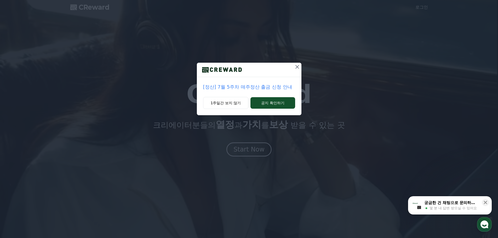
click at [297, 66] on icon at bounding box center [297, 67] width 6 height 6
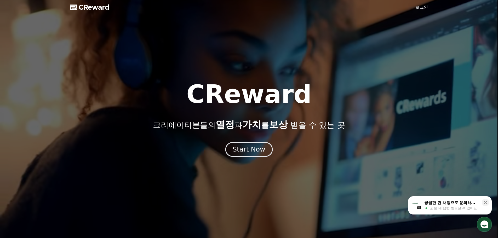
click at [257, 148] on div "Start Now" at bounding box center [249, 149] width 32 height 9
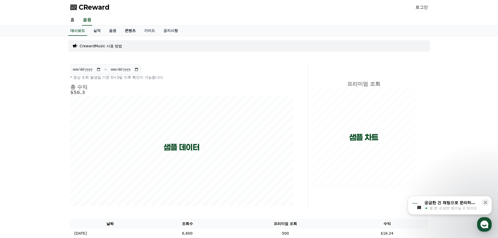
click at [129, 31] on link "콘텐츠" at bounding box center [129, 31] width 19 height 10
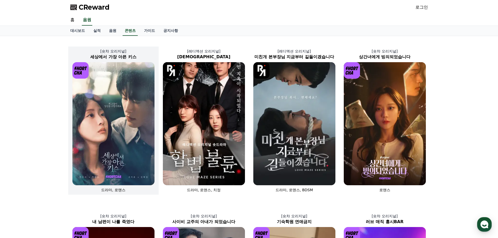
click at [118, 105] on img at bounding box center [113, 123] width 82 height 123
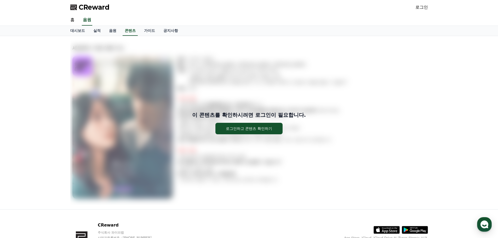
click at [290, 143] on div "이 콘텐츠를 확인하시려면 로그인이 필요합니다. 로그인하고 콘텐츠 확인하기" at bounding box center [249, 122] width 358 height 165
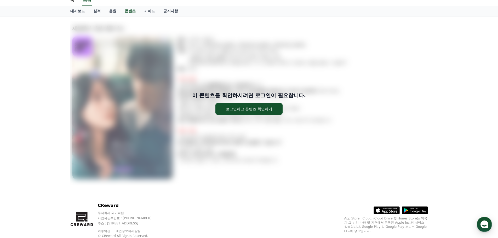
scroll to position [36, 0]
